Goal: Navigation & Orientation: Find specific page/section

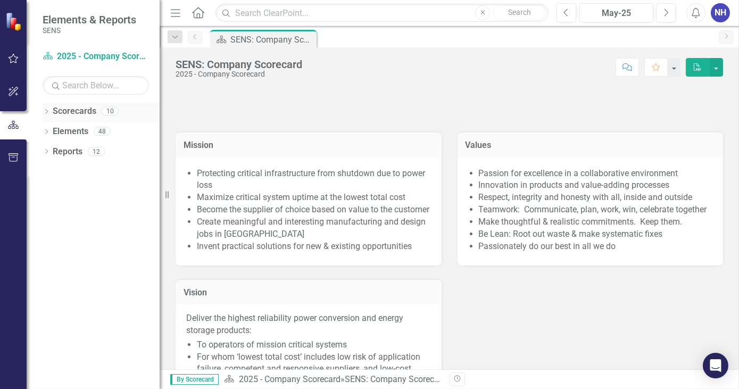
click at [48, 114] on icon "Dropdown" at bounding box center [46, 113] width 7 height 6
click at [104, 133] on link "2025 - Company Scorecard" at bounding box center [109, 132] width 101 height 12
click at [46, 132] on div "Dropdown Scorecards 10 Dropdown 2025 - Company Scorecard 2025 - Accounting & Fi…" at bounding box center [101, 123] width 117 height 40
click at [54, 133] on icon "Dropdown" at bounding box center [52, 131] width 8 height 6
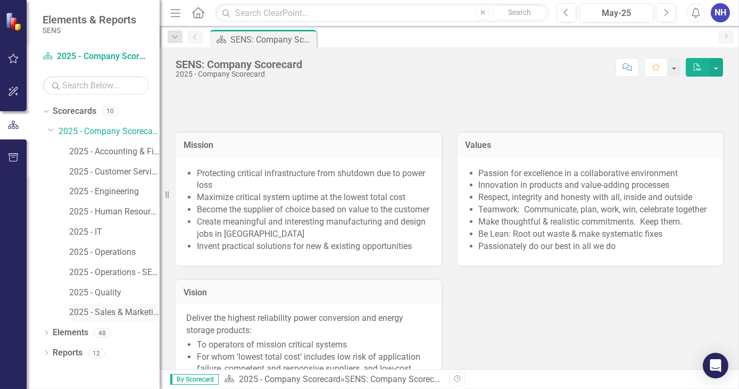
click at [118, 312] on link "2025 - Sales & Marketing" at bounding box center [114, 313] width 91 height 12
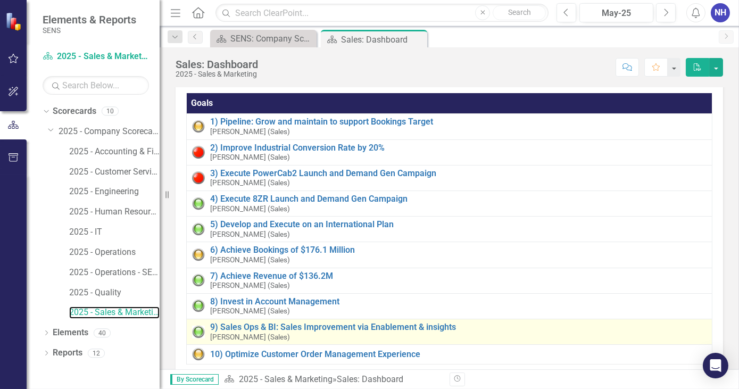
scroll to position [145, 0]
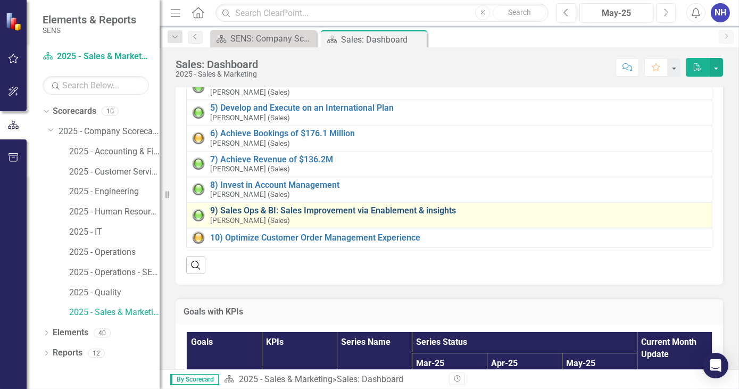
click at [326, 206] on link "9) Sales Ops & BI: Sales Improvement via Enablement & insights" at bounding box center [458, 211] width 497 height 10
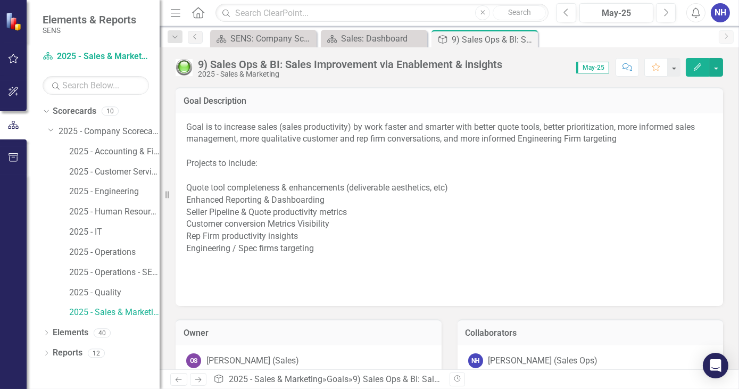
drag, startPoint x: 351, startPoint y: 252, endPoint x: 284, endPoint y: 209, distance: 80.0
click at [284, 209] on p "Goal is to increase sales (sales productivity) by work faster and smarter with …" at bounding box center [449, 201] width 527 height 160
click at [332, 250] on p "Goal is to increase sales (sales productivity) by work faster and smarter with …" at bounding box center [449, 201] width 527 height 160
drag, startPoint x: 332, startPoint y: 250, endPoint x: 251, endPoint y: 184, distance: 104.0
click at [272, 208] on p "Goal is to increase sales (sales productivity) by work faster and smarter with …" at bounding box center [449, 201] width 527 height 160
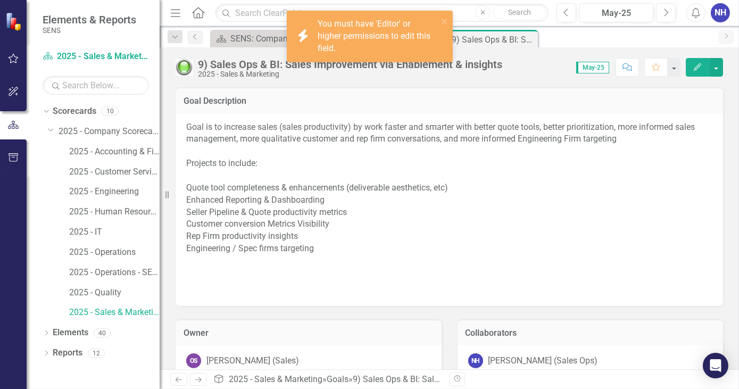
click at [189, 127] on p "Goal is to increase sales (sales productivity) by work faster and smarter with …" at bounding box center [449, 201] width 527 height 160
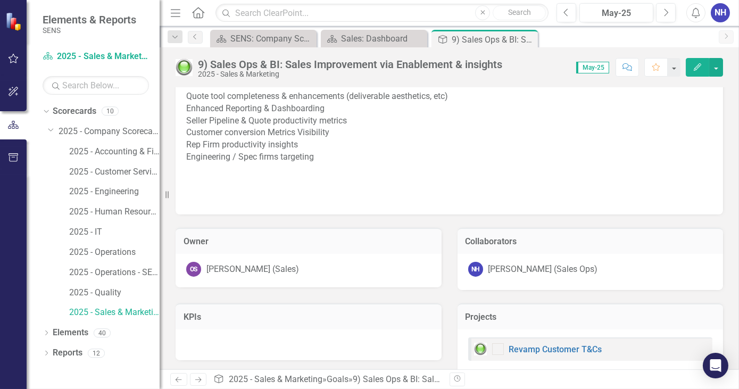
scroll to position [108, 0]
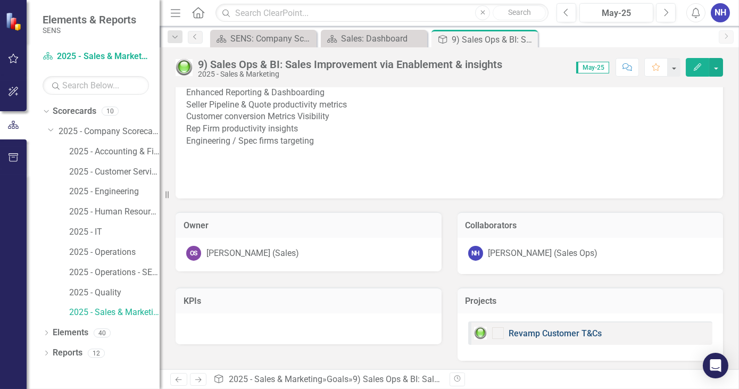
click at [560, 331] on link "Revamp Customer T&Cs" at bounding box center [555, 333] width 93 height 10
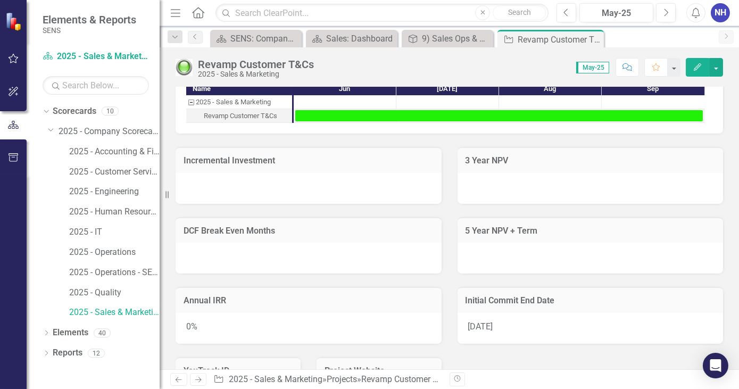
scroll to position [752, 0]
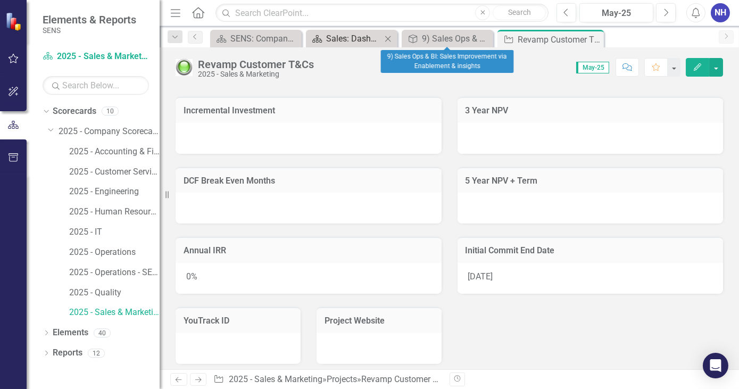
click at [368, 37] on div "Sales: Dashboard" at bounding box center [353, 38] width 55 height 13
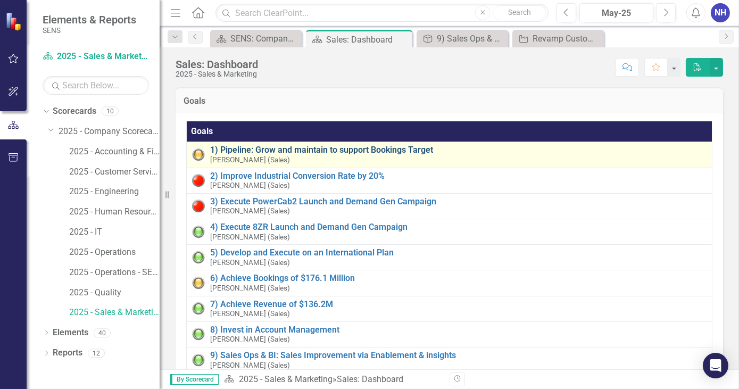
click at [314, 147] on link "1) Pipeline: Grow and maintain to support Bookings Target" at bounding box center [458, 150] width 497 height 10
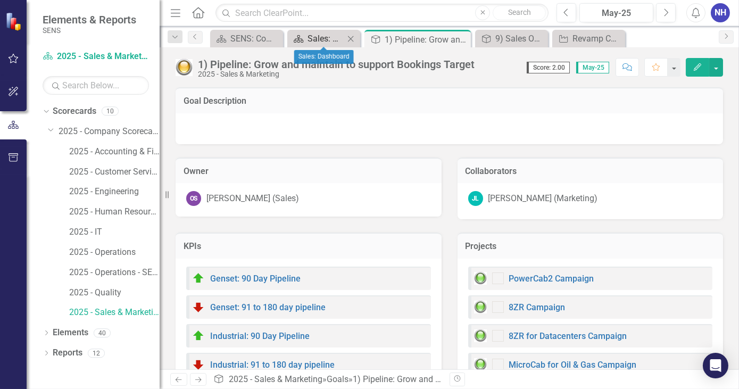
click at [328, 37] on div "Sales: Dashboard" at bounding box center [326, 38] width 37 height 13
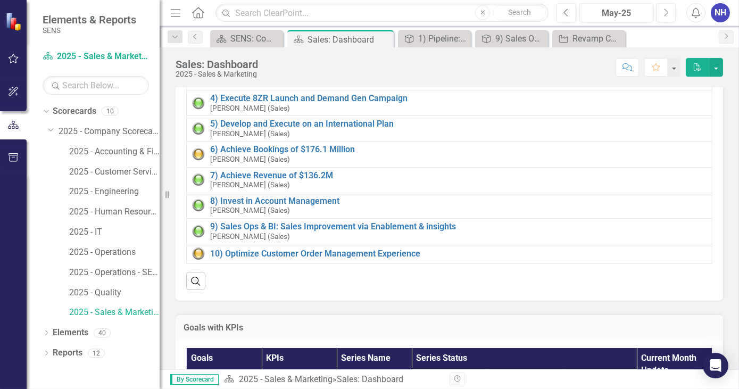
scroll to position [145, 0]
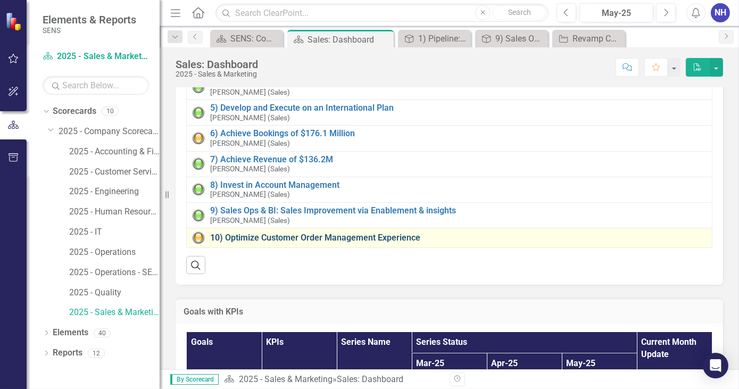
click at [316, 233] on link "10) Optimize Customer Order Management Experience" at bounding box center [458, 238] width 497 height 10
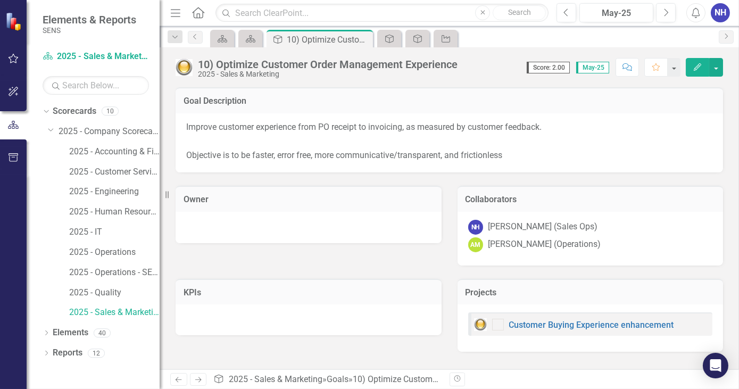
drag, startPoint x: 520, startPoint y: 161, endPoint x: 328, endPoint y: 167, distance: 192.3
click at [328, 167] on div "Improve customer experience from PO receipt to invoicing, as measured by custom…" at bounding box center [450, 143] width 548 height 60
